Goal: Register for event/course

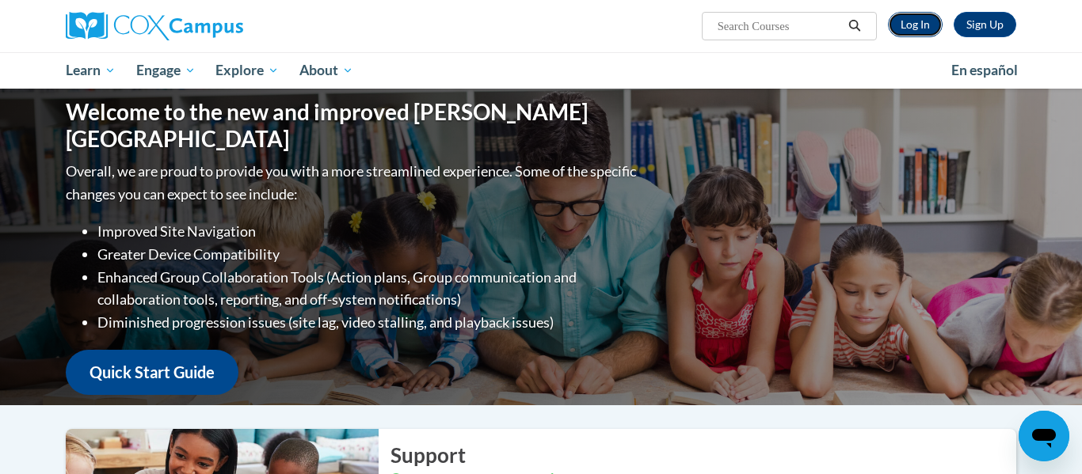
click at [926, 23] on link "Log In" at bounding box center [915, 24] width 55 height 25
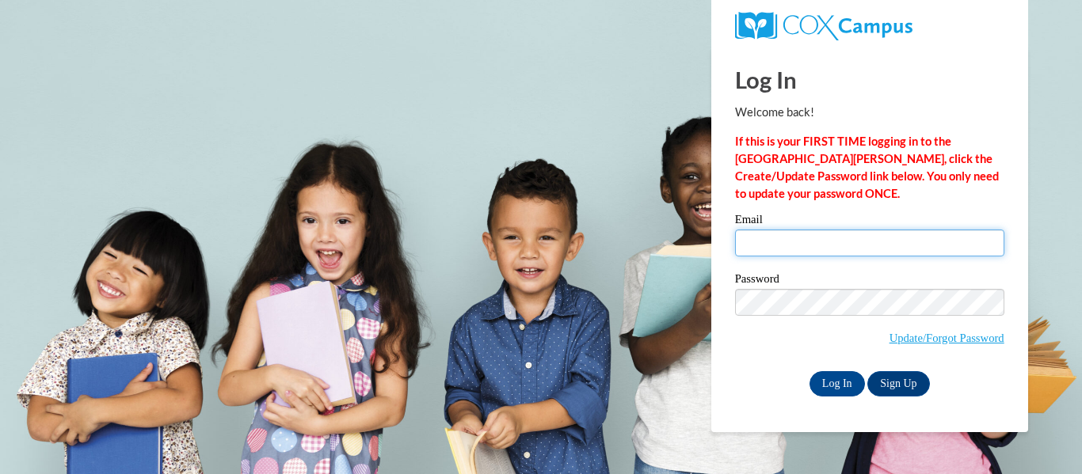
type input "sneubel@cps.edu"
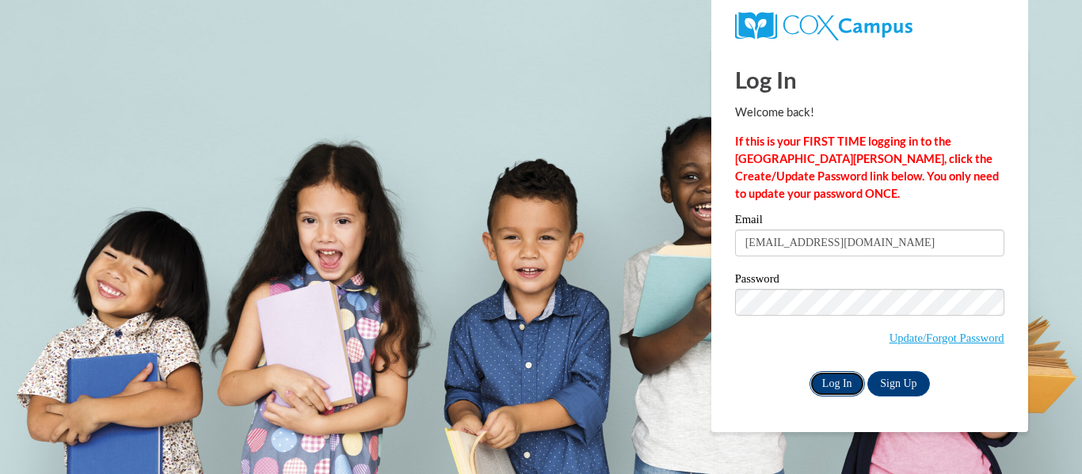
click at [831, 387] on input "Log In" at bounding box center [836, 383] width 55 height 25
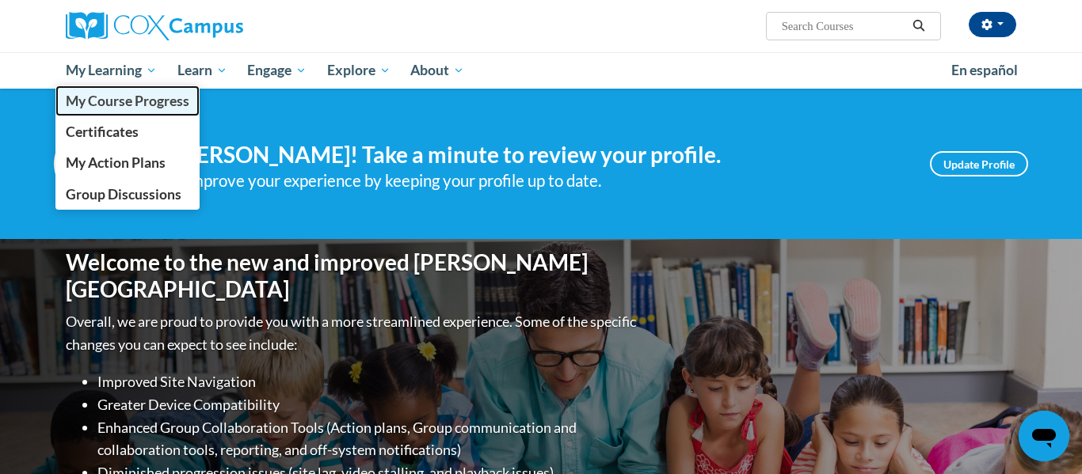
click at [110, 98] on span "My Course Progress" at bounding box center [128, 101] width 124 height 17
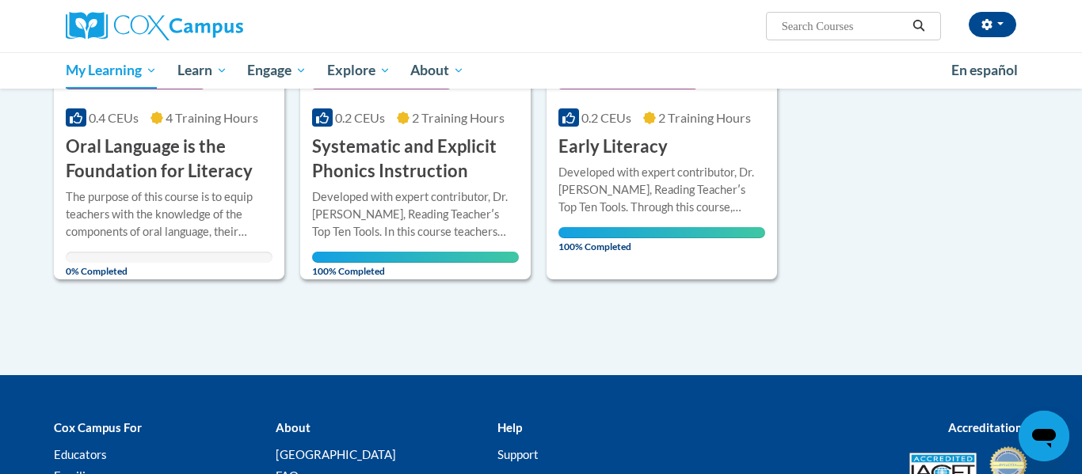
scroll to position [393, 0]
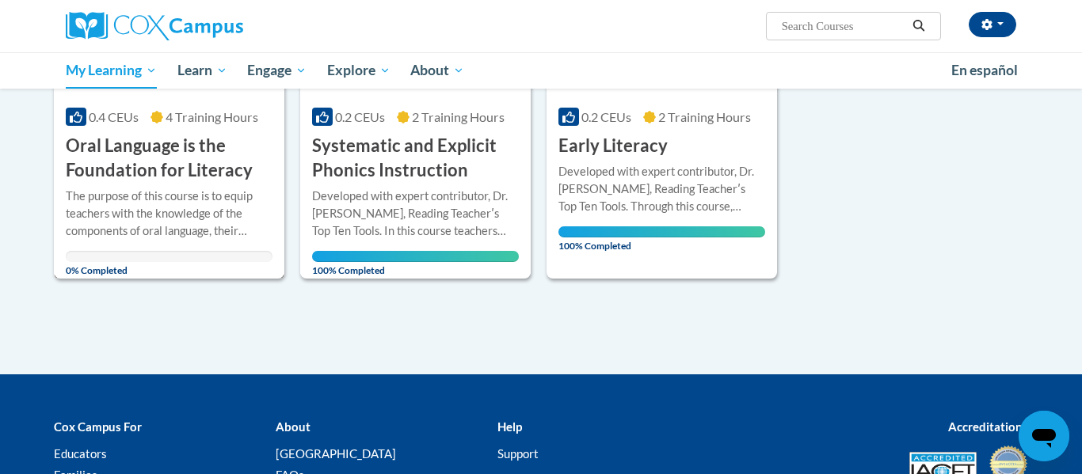
click at [104, 215] on div "The purpose of this course is to equip teachers with the knowledge of the compo…" at bounding box center [169, 214] width 207 height 52
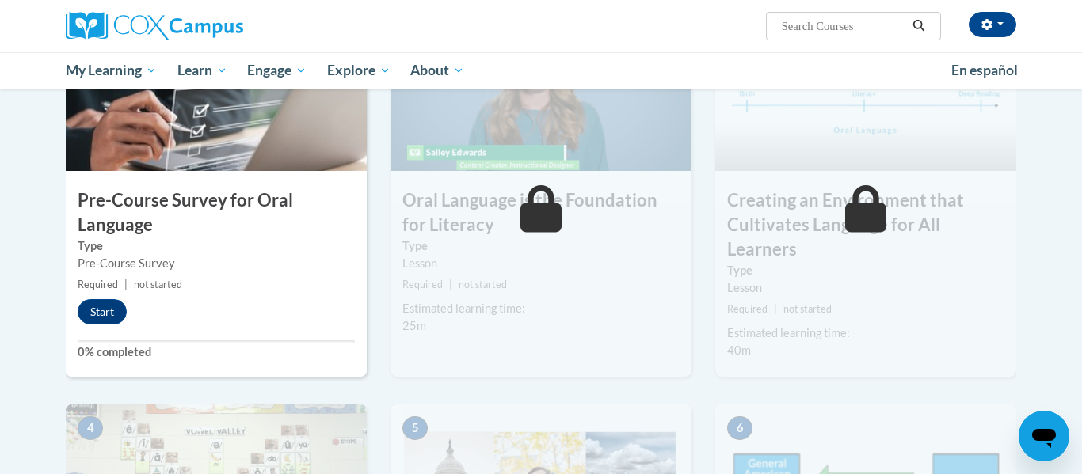
scroll to position [405, 0]
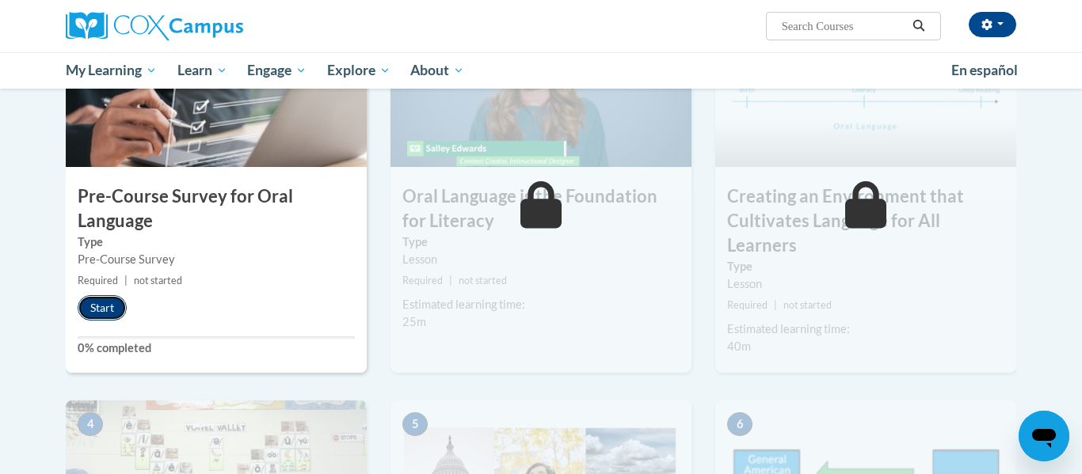
click at [108, 303] on button "Start" at bounding box center [102, 307] width 49 height 25
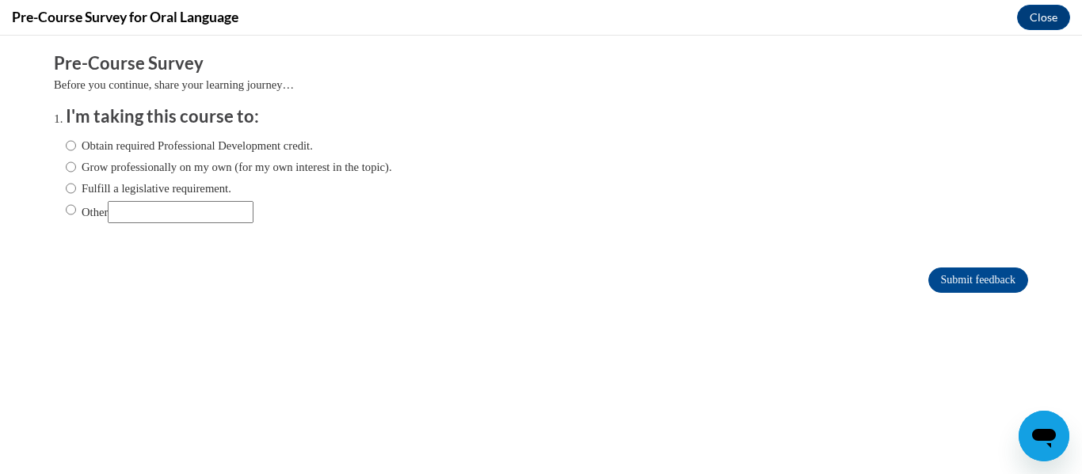
scroll to position [0, 0]
click at [73, 188] on input "Fulfill a legislative requirement." at bounding box center [71, 188] width 10 height 17
radio input "true"
click at [72, 209] on input "Other" at bounding box center [71, 209] width 10 height 17
radio input "true"
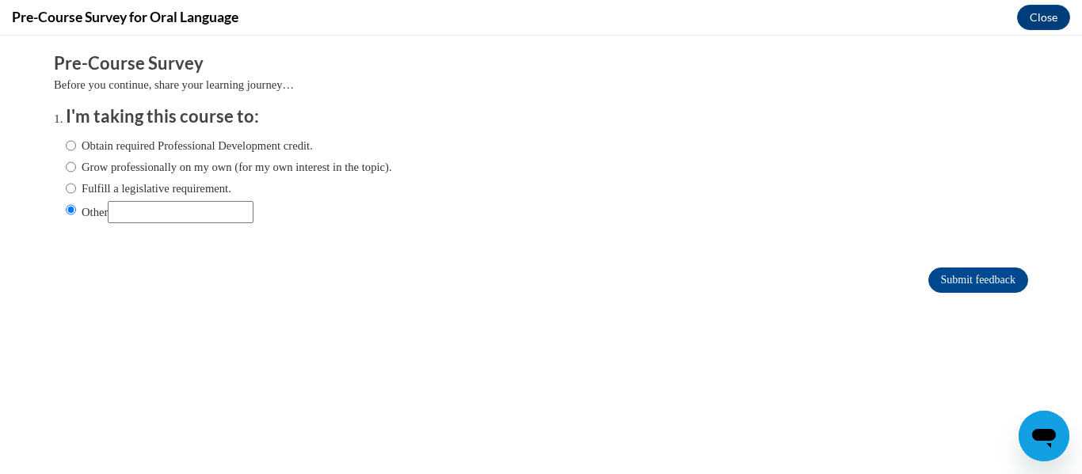
click at [185, 208] on input "Other" at bounding box center [181, 212] width 146 height 22
type input "Meet certification requirements"
click at [949, 274] on input "Submit feedback" at bounding box center [978, 280] width 100 height 25
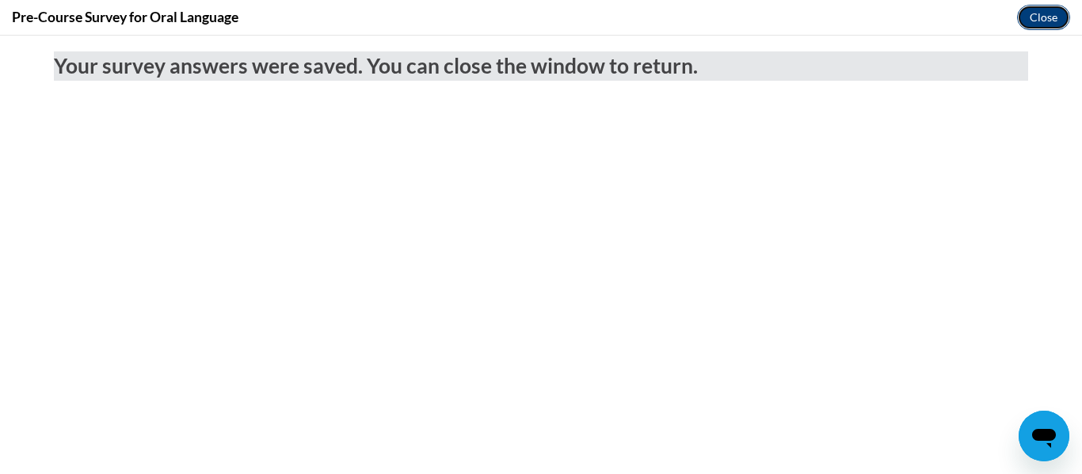
click at [1037, 17] on button "Close" at bounding box center [1043, 17] width 53 height 25
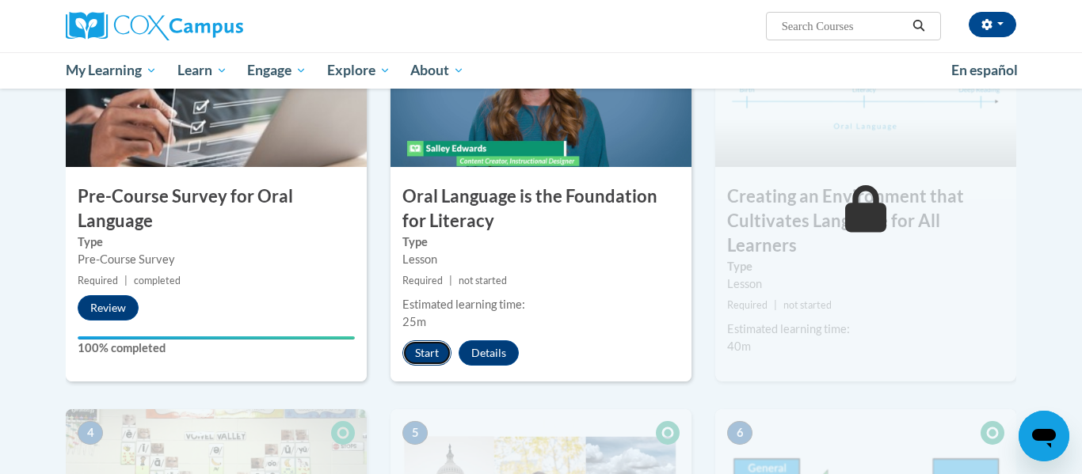
click at [437, 361] on button "Start" at bounding box center [426, 353] width 49 height 25
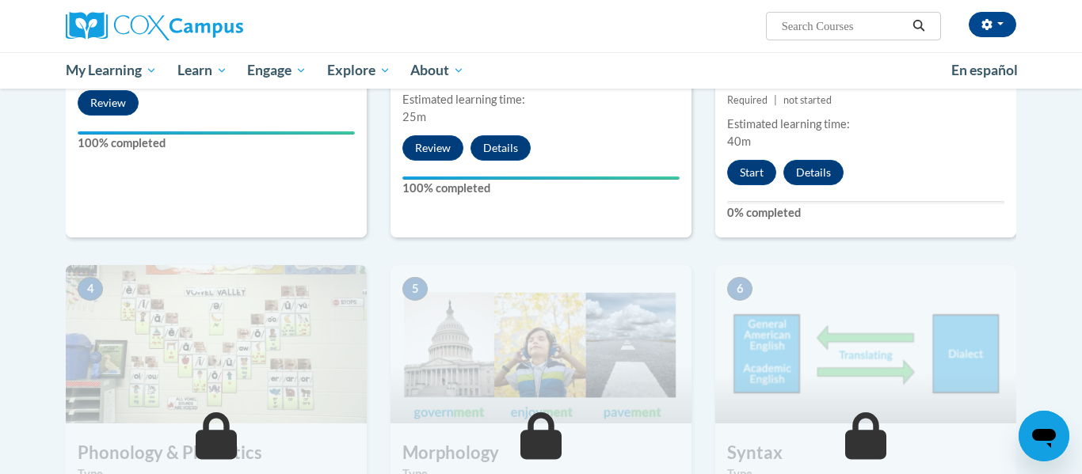
scroll to position [613, 0]
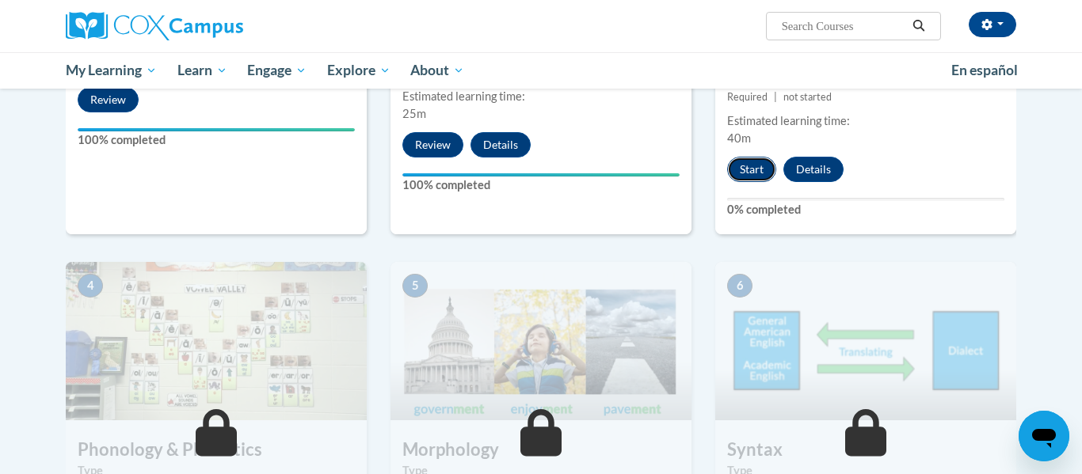
click at [732, 163] on button "Start" at bounding box center [751, 169] width 49 height 25
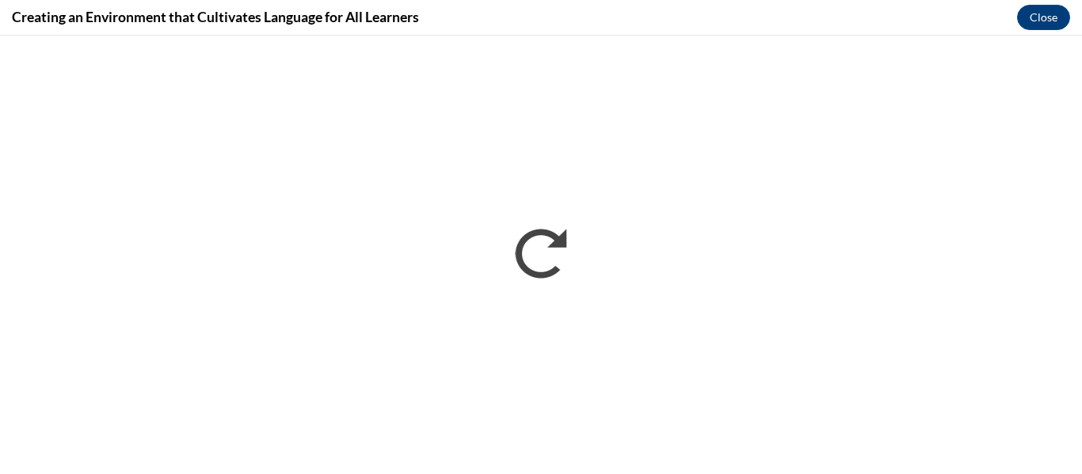
scroll to position [0, 0]
